Goal: Task Accomplishment & Management: Complete application form

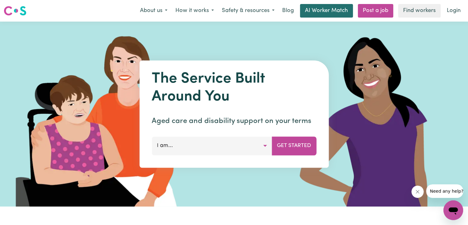
click at [333, 11] on link "AI Worker Match" at bounding box center [326, 11] width 53 height 14
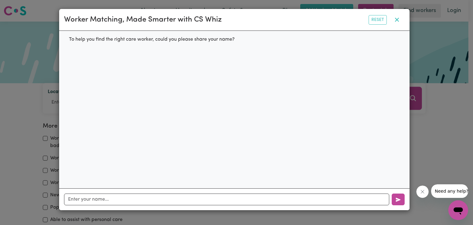
click at [397, 21] on icon "button" at bounding box center [396, 19] width 7 height 7
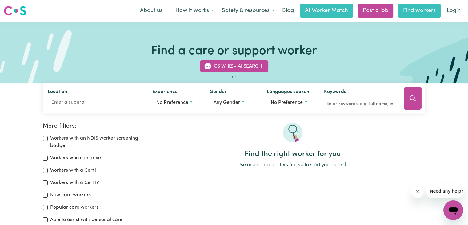
click at [409, 12] on link "Find workers" at bounding box center [419, 11] width 42 height 14
click at [416, 13] on link "Find workers" at bounding box center [419, 11] width 42 height 14
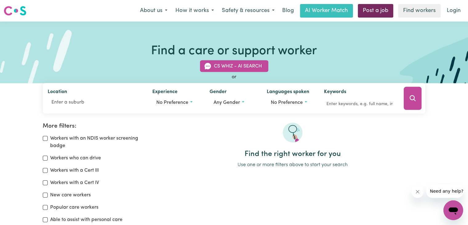
click at [380, 10] on link "Post a job" at bounding box center [375, 11] width 35 height 14
